Goal: Task Accomplishment & Management: Use online tool/utility

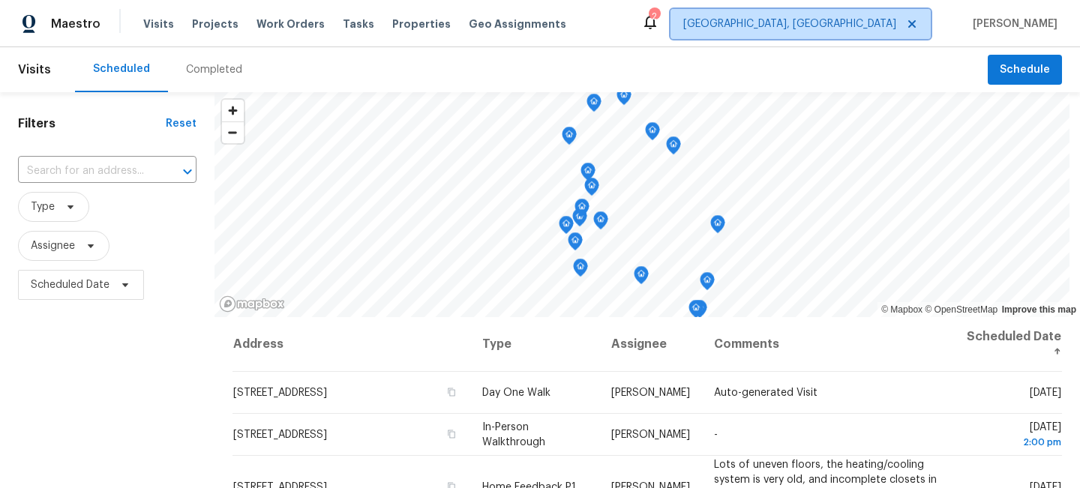
click at [841, 30] on span "[GEOGRAPHIC_DATA], [GEOGRAPHIC_DATA]" at bounding box center [789, 23] width 213 height 15
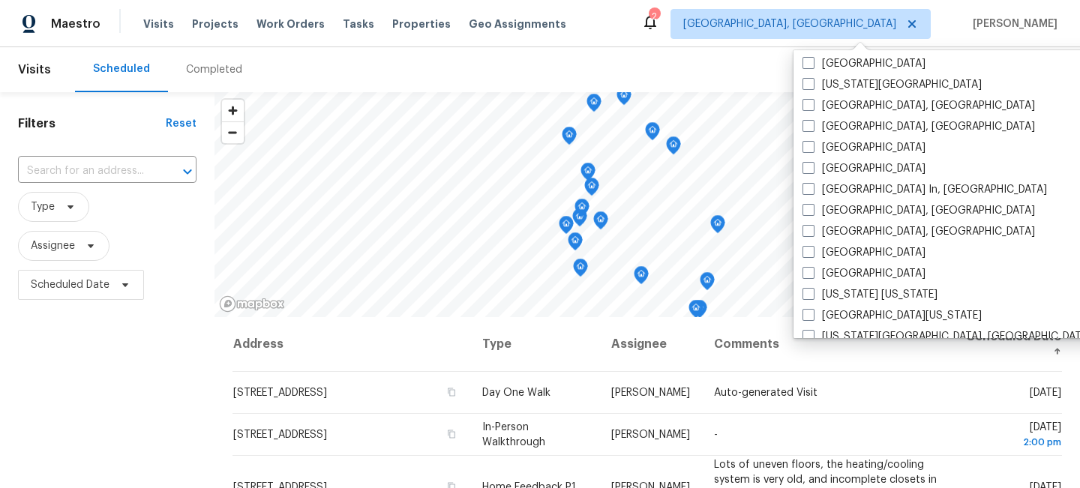
scroll to position [538, 0]
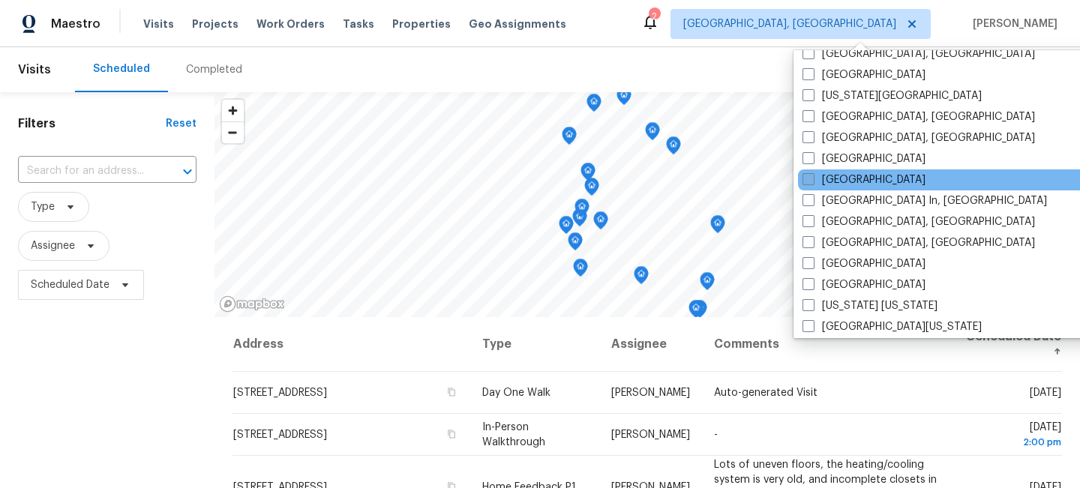
click at [806, 178] on span at bounding box center [808, 179] width 12 height 12
click at [806, 178] on input "[GEOGRAPHIC_DATA]" at bounding box center [807, 177] width 10 height 10
checkbox input "true"
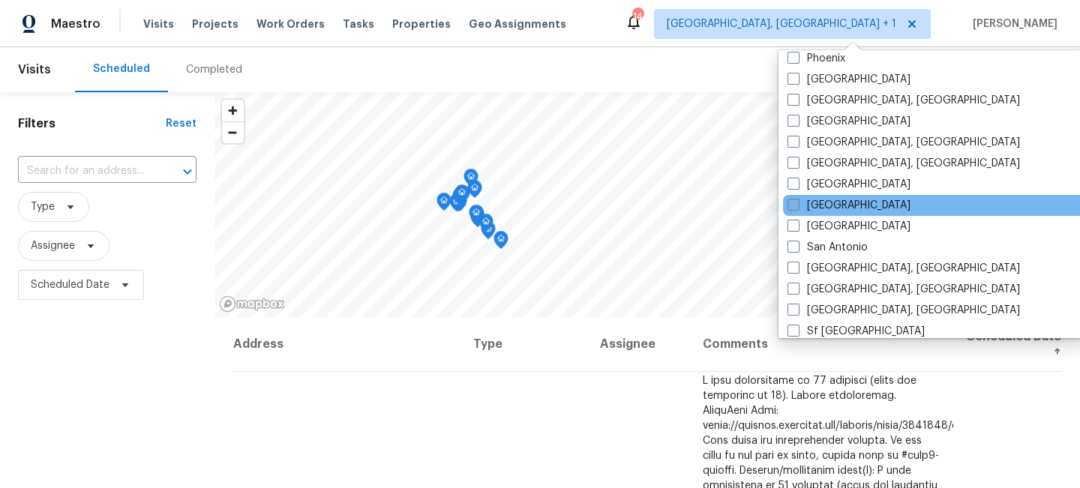
scroll to position [891, 0]
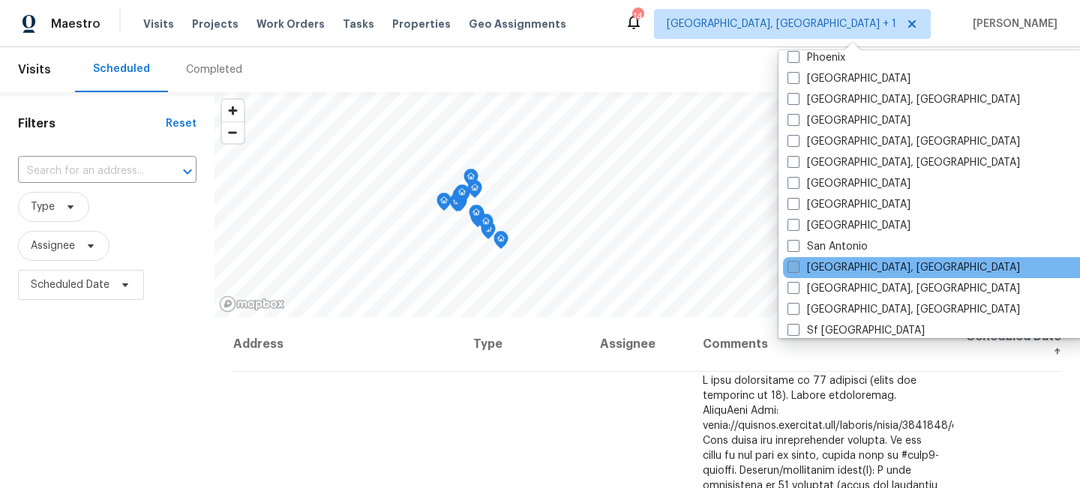
click at [790, 270] on span at bounding box center [793, 267] width 12 height 12
click at [790, 270] on input "[GEOGRAPHIC_DATA], [GEOGRAPHIC_DATA]" at bounding box center [792, 265] width 10 height 10
checkbox input "true"
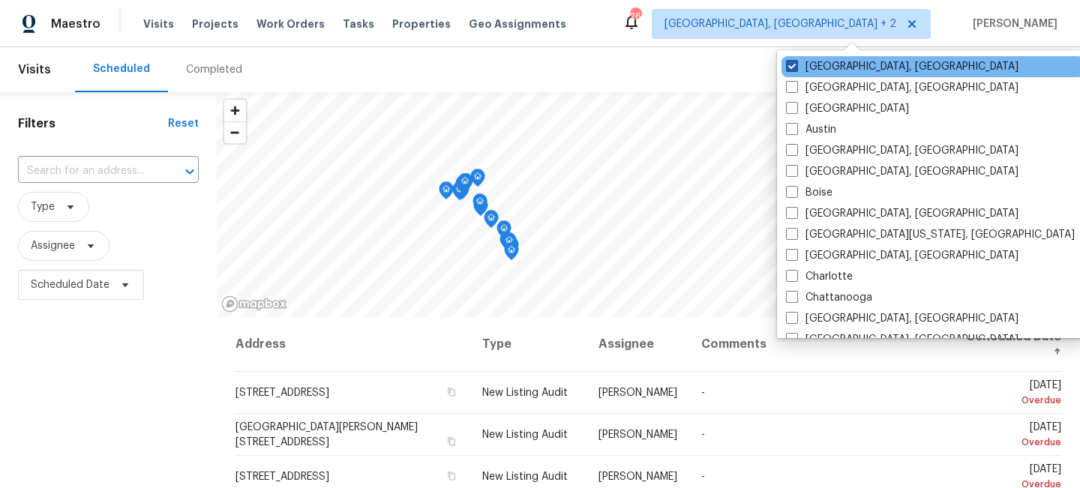
click at [790, 69] on span at bounding box center [792, 66] width 12 height 12
click at [790, 69] on input "[GEOGRAPHIC_DATA], [GEOGRAPHIC_DATA]" at bounding box center [791, 64] width 10 height 10
checkbox input "false"
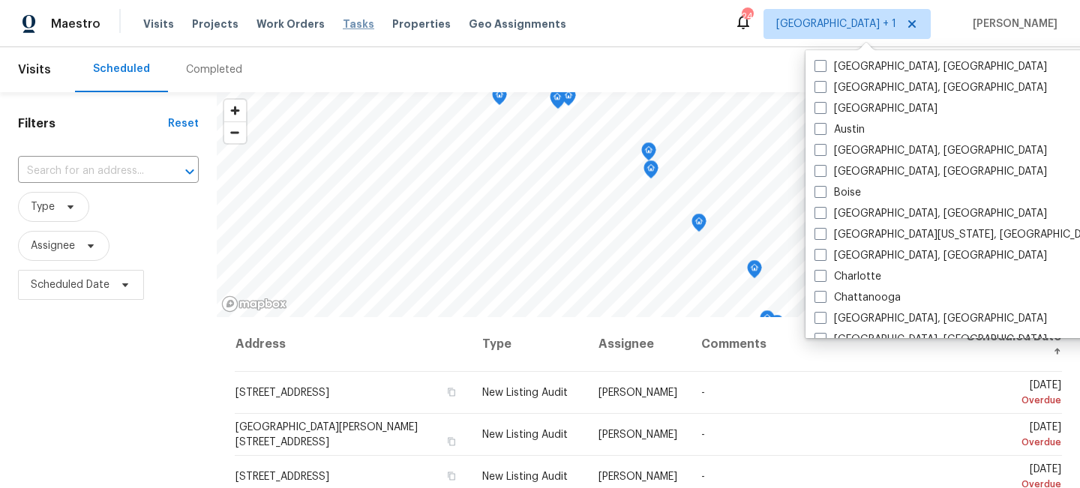
click at [343, 28] on span "Tasks" at bounding box center [358, 24] width 31 height 10
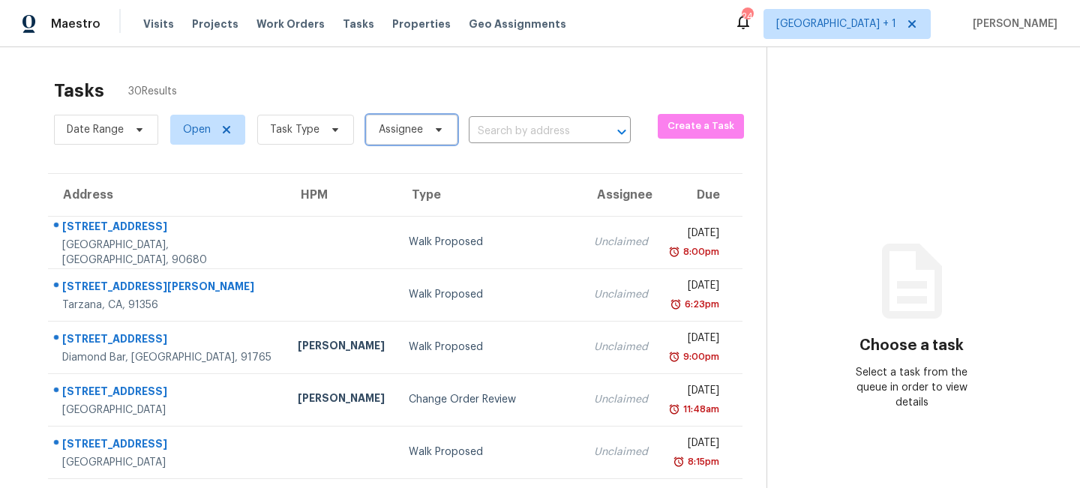
click at [391, 130] on span "Assignee" at bounding box center [401, 129] width 44 height 15
click at [415, 79] on div "Tasks 30 Results" at bounding box center [410, 90] width 712 height 39
click at [319, 124] on span "Task Type" at bounding box center [305, 130] width 97 height 30
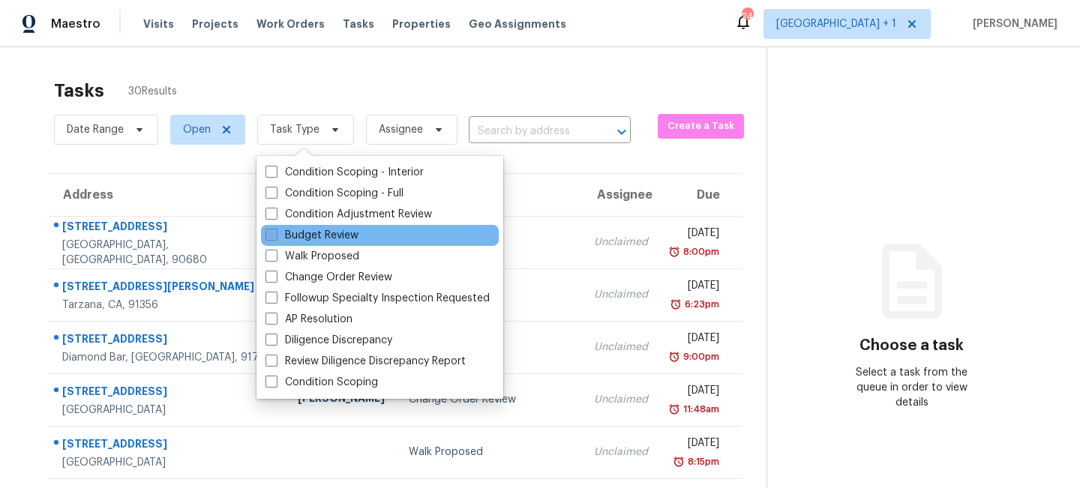
click at [274, 236] on span at bounding box center [271, 235] width 12 height 12
click at [274, 236] on input "Budget Review" at bounding box center [270, 233] width 10 height 10
checkbox input "true"
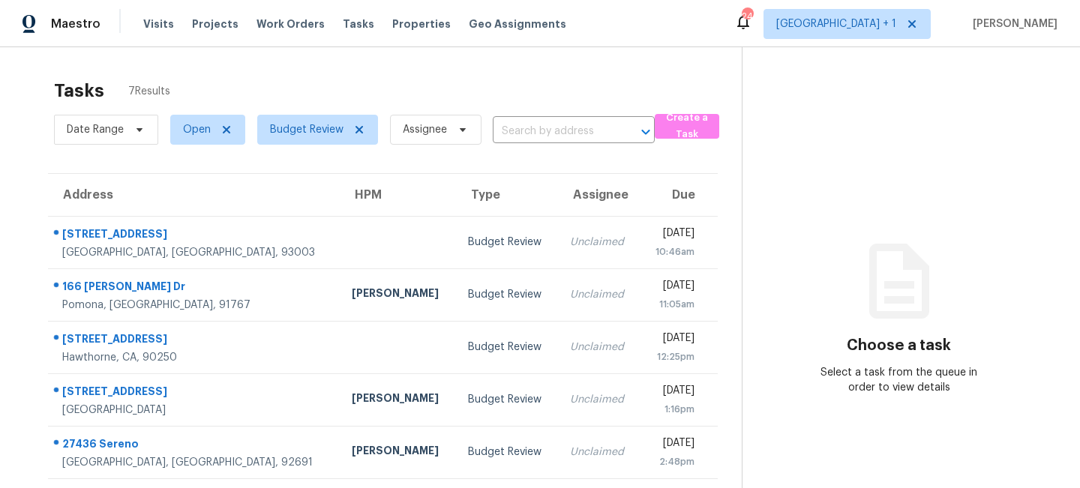
click at [506, 80] on div "Tasks 7 Results" at bounding box center [398, 90] width 688 height 39
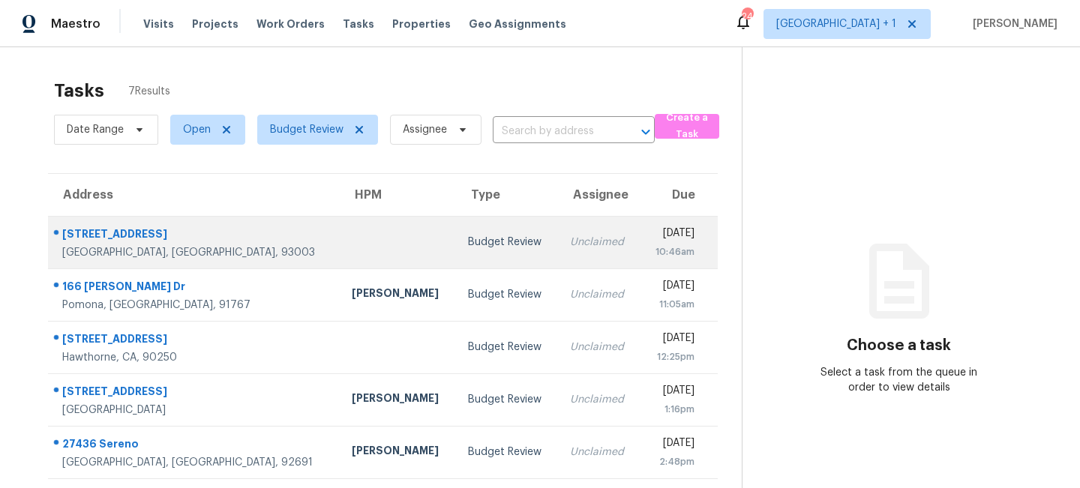
scroll to position [107, 0]
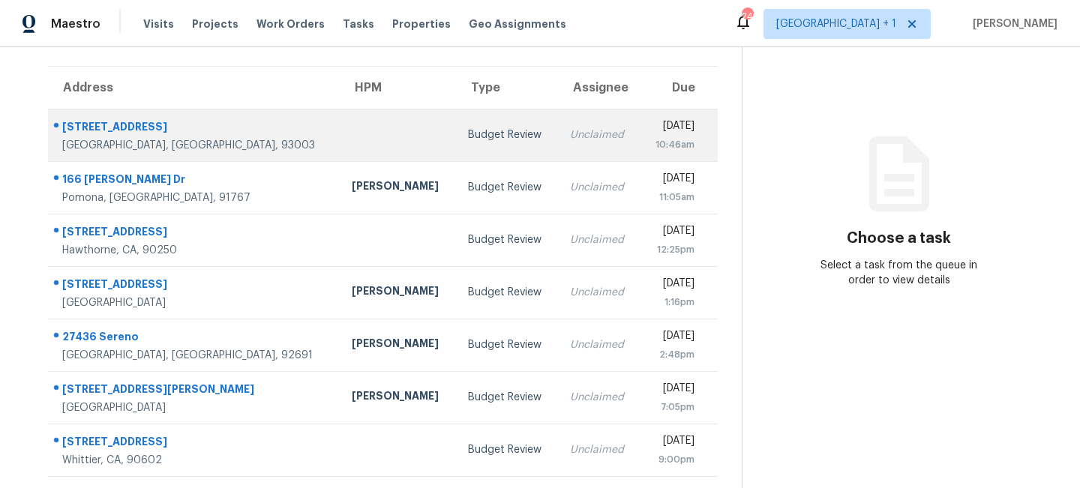
click at [468, 130] on div "Budget Review" at bounding box center [507, 134] width 78 height 15
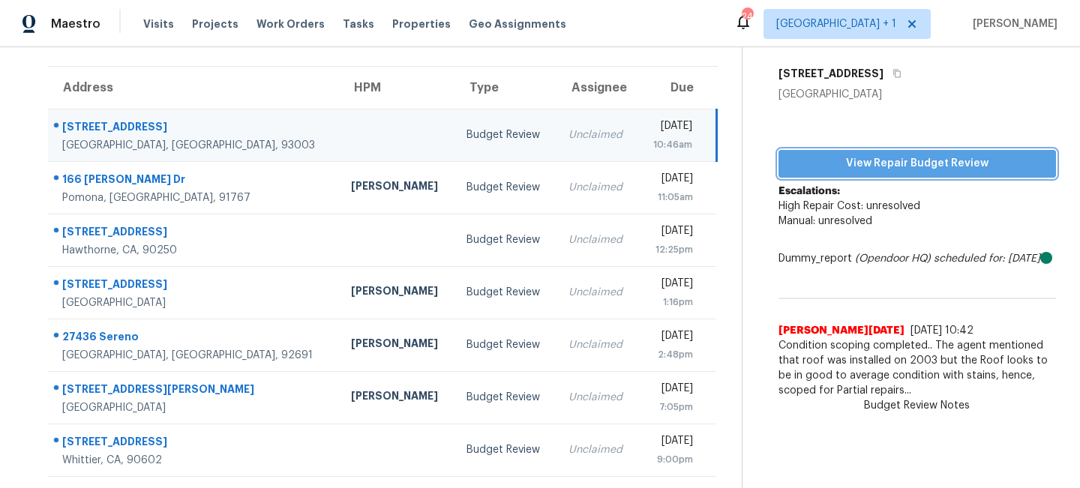
click at [902, 168] on span "View Repair Budget Review" at bounding box center [916, 163] width 253 height 19
